Goal: Information Seeking & Learning: Learn about a topic

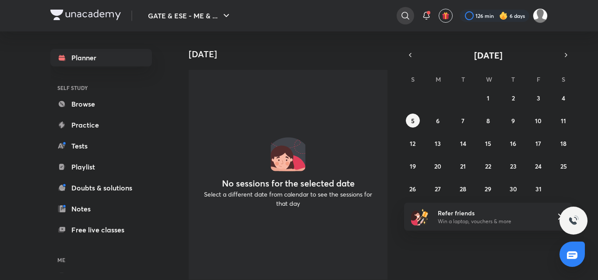
click at [402, 15] on icon at bounding box center [405, 15] width 10 height 10
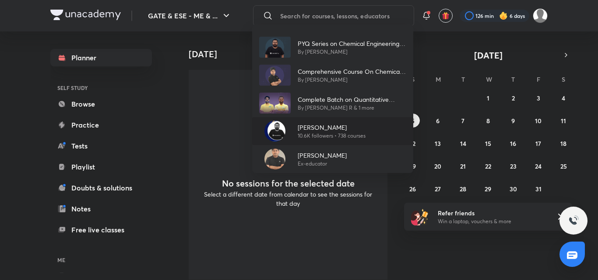
click at [345, 129] on p "[PERSON_NAME]" at bounding box center [331, 127] width 68 height 9
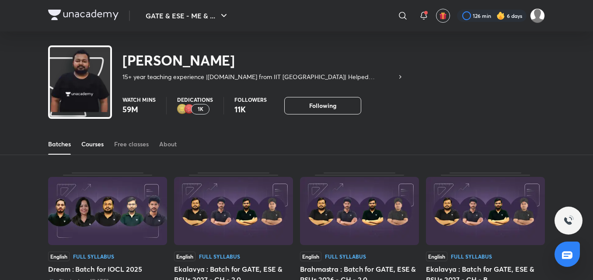
click at [89, 151] on link "Courses" at bounding box center [92, 144] width 22 height 21
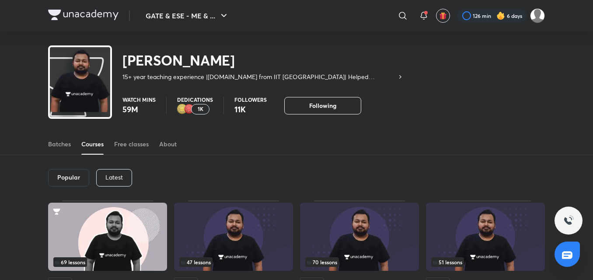
click at [107, 183] on div "Latest" at bounding box center [114, 177] width 36 height 17
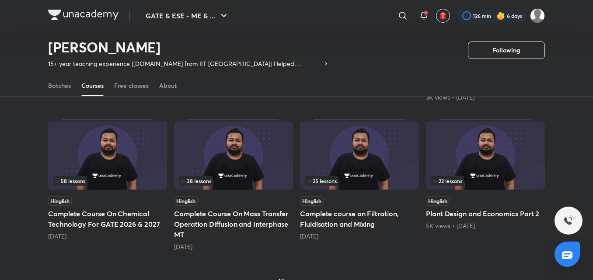
scroll to position [388, 0]
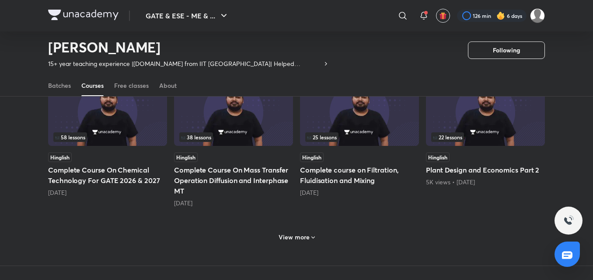
click at [325, 237] on div "View more" at bounding box center [296, 236] width 497 height 23
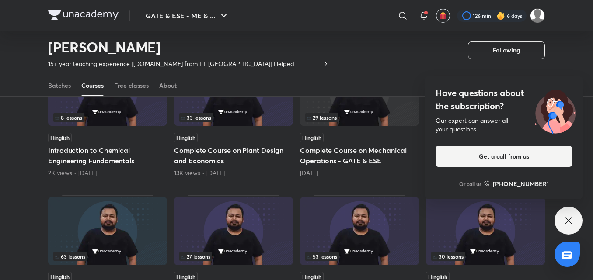
scroll to position [607, 0]
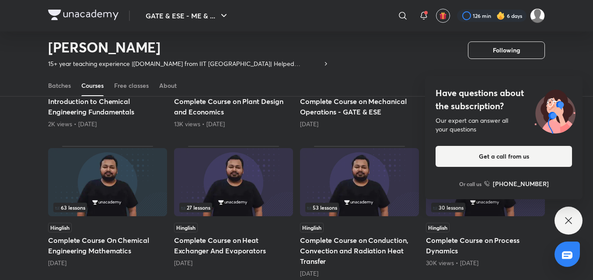
click at [563, 222] on icon at bounding box center [568, 221] width 10 height 10
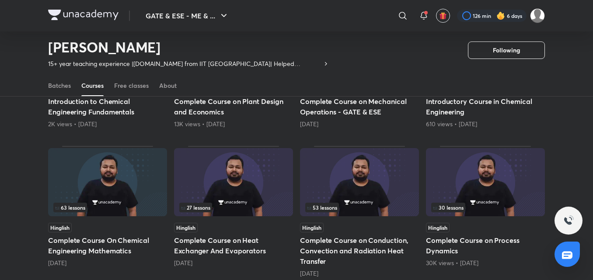
click at [402, 210] on div "53 lessons" at bounding box center [359, 208] width 108 height 10
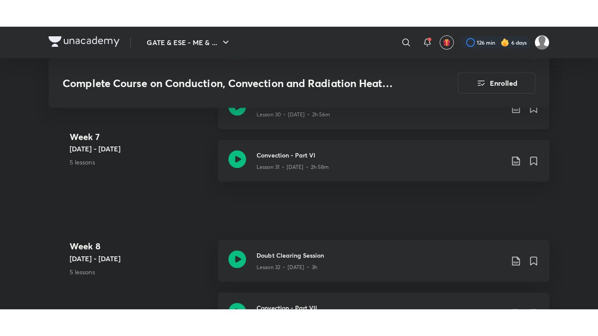
scroll to position [2318, 0]
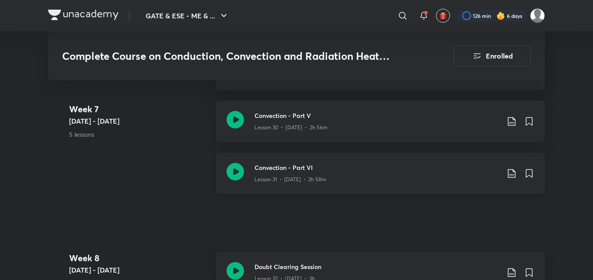
click at [448, 177] on div "Lesson 31 • Aug 23 • 2h 58m" at bounding box center [377, 177] width 245 height 11
